Goal: Information Seeking & Learning: Learn about a topic

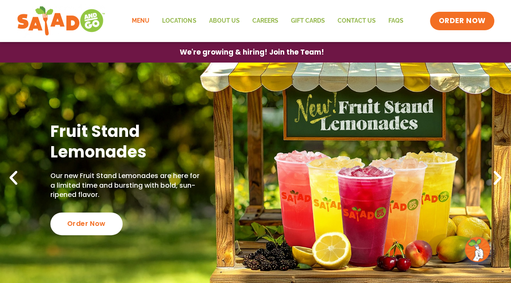
click at [136, 25] on link "Menu" at bounding box center [140, 20] width 30 height 19
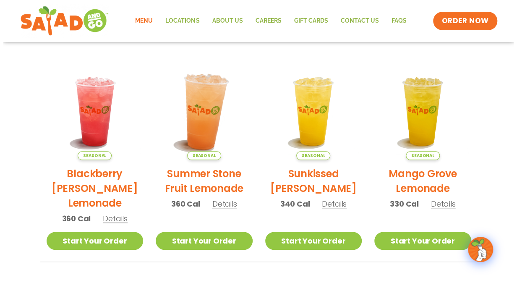
scroll to position [176, 0]
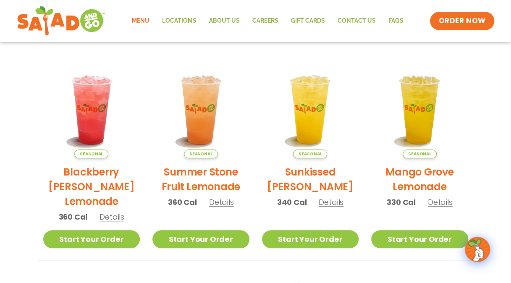
click at [228, 201] on span "Details" at bounding box center [221, 202] width 25 height 10
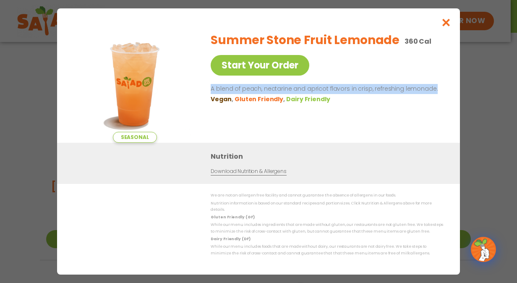
drag, startPoint x: 434, startPoint y: 94, endPoint x: 206, endPoint y: 89, distance: 227.5
click at [206, 89] on div "Seasonal Start Your Order Summer Stone Fruit Lemonade 360 Cal Start Your Order …" at bounding box center [258, 84] width 369 height 118
copy p "A blend of peach, nectarine and apricot flavors in crisp, refreshing lemonade."
